Goal: Task Accomplishment & Management: Manage account settings

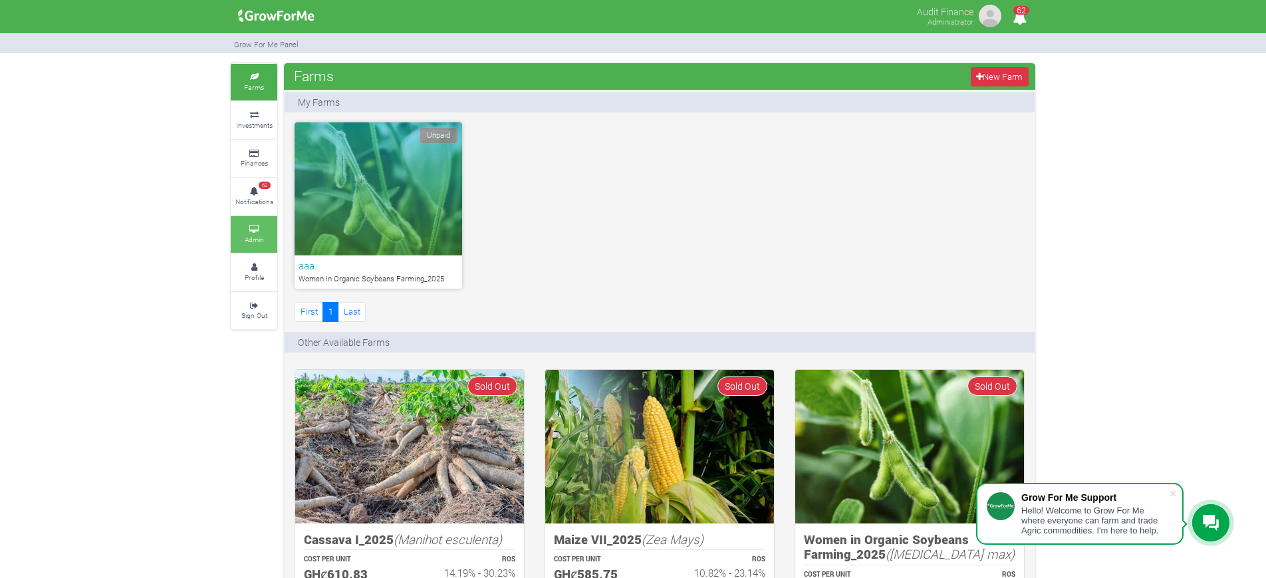
click at [254, 229] on icon at bounding box center [254, 229] width 40 height 7
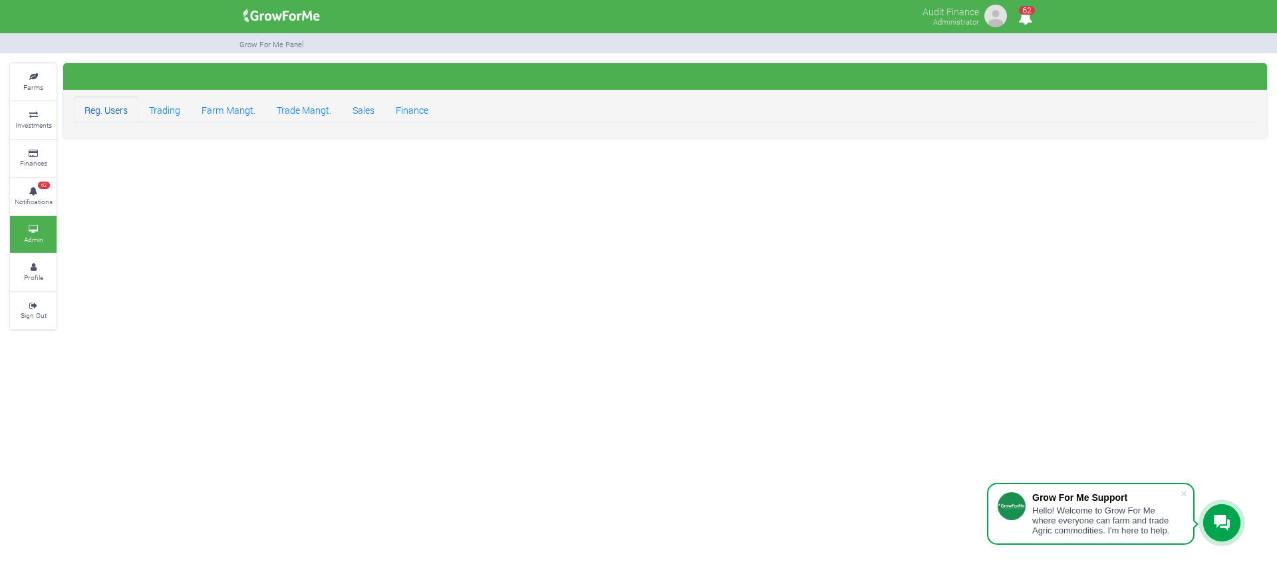
click at [102, 112] on link "Reg. Users" at bounding box center [106, 109] width 65 height 27
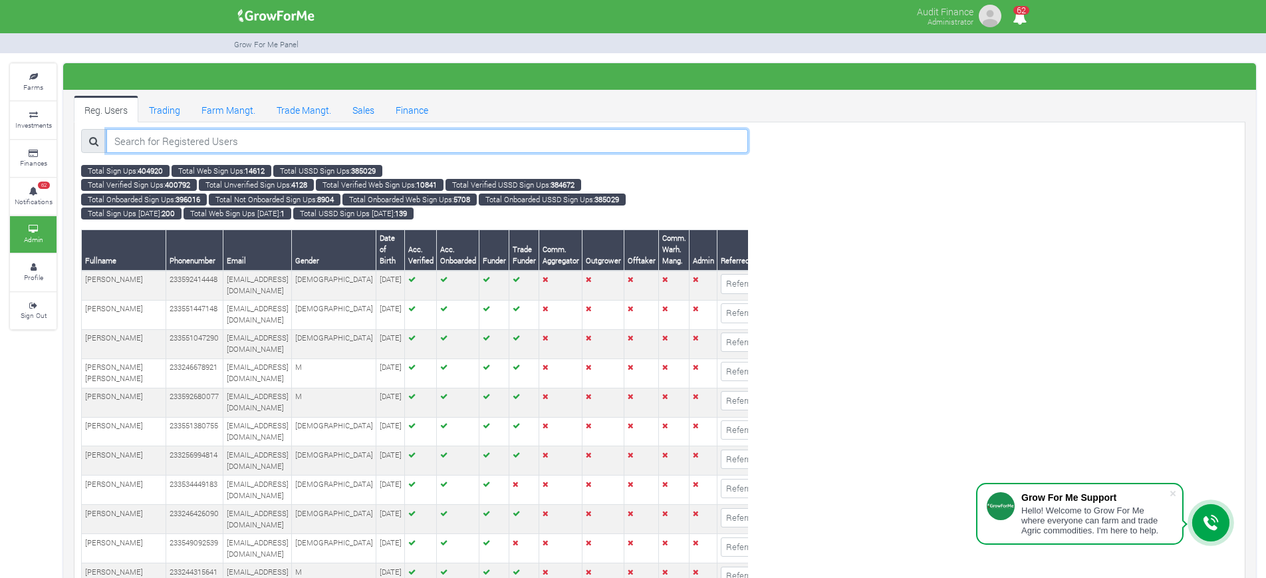
click at [418, 139] on input "search" at bounding box center [427, 141] width 642 height 24
paste input "Tracy Ofosuapea-Abekeh"
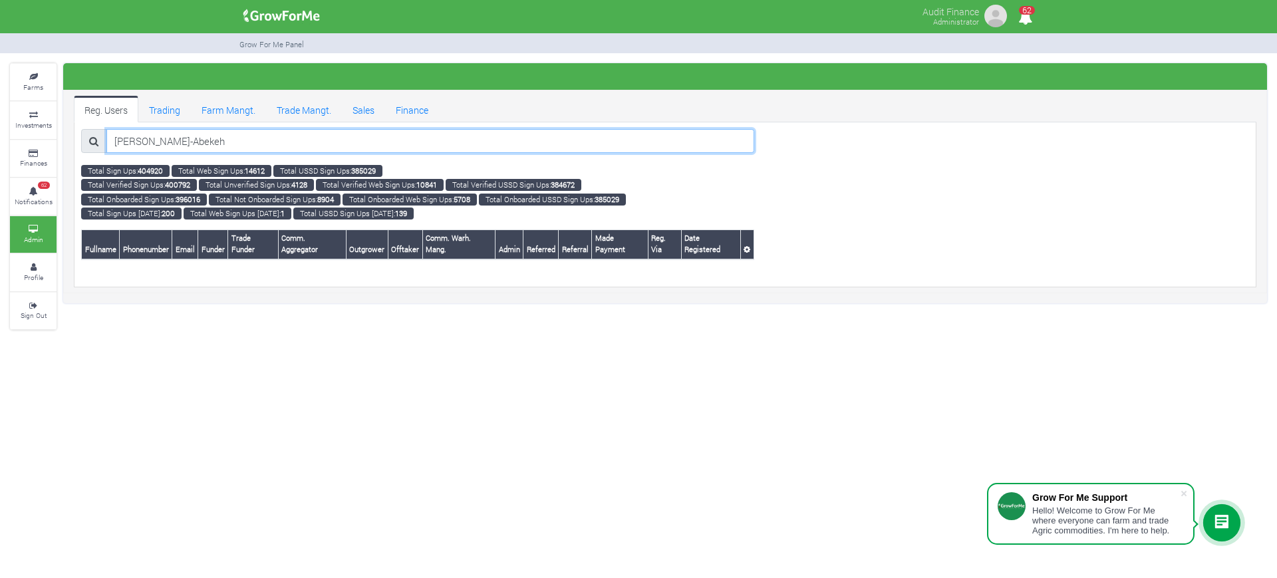
type input "Tracy Ofosuapea-Abekeh"
